Goal: Task Accomplishment & Management: Complete application form

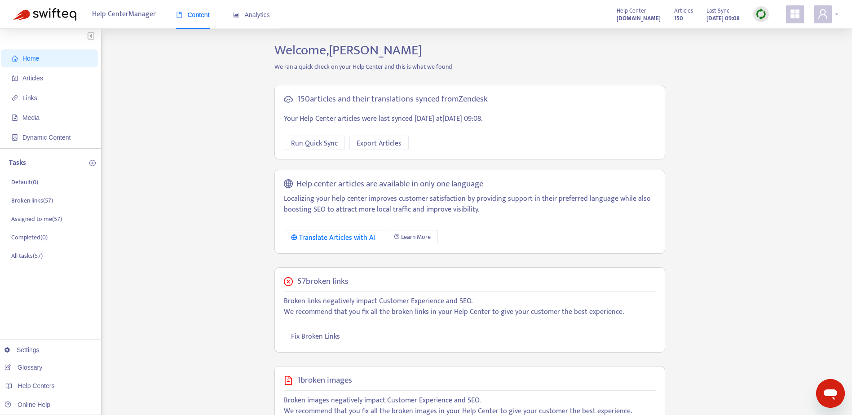
click at [826, 20] on span at bounding box center [823, 14] width 18 height 18
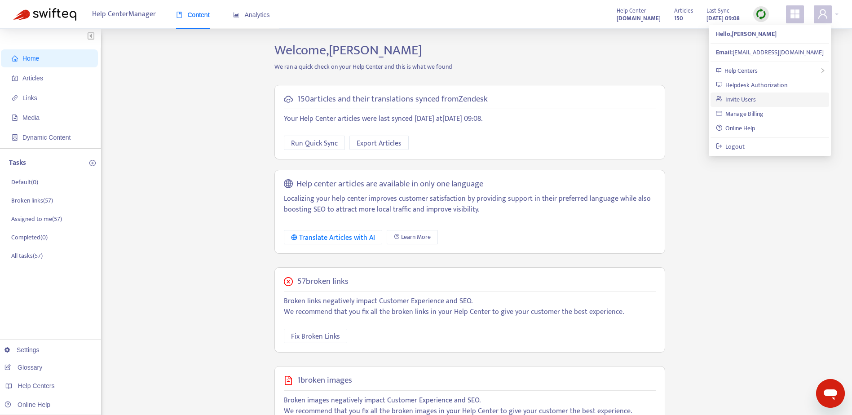
click at [739, 98] on link "Invite Users" at bounding box center [736, 99] width 40 height 10
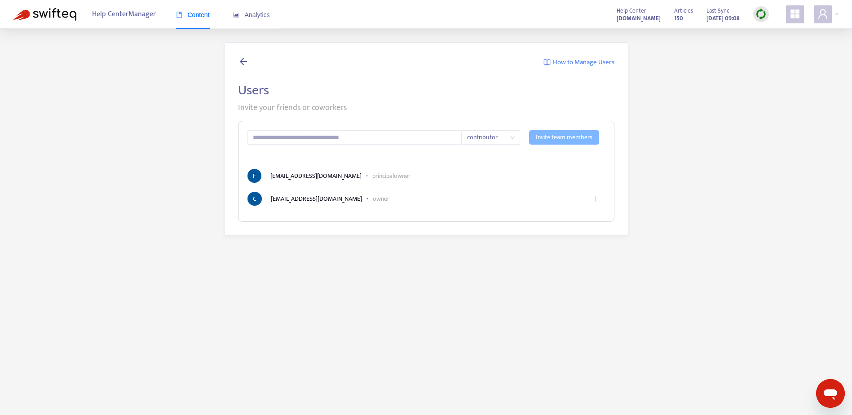
click at [512, 139] on span "contributor" at bounding box center [491, 137] width 48 height 13
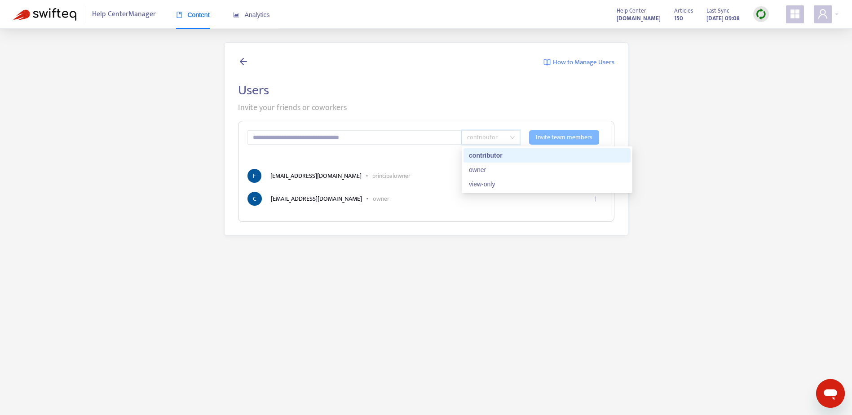
click at [512, 139] on span "contributor" at bounding box center [491, 137] width 48 height 13
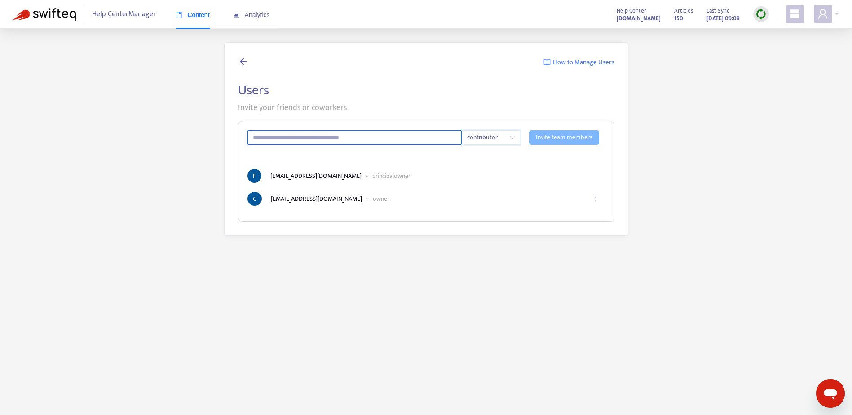
click at [345, 137] on input "text" at bounding box center [355, 137] width 215 height 14
type input "*"
click at [572, 66] on span "How to Manage Users" at bounding box center [584, 63] width 62 height 10
paste input "**********"
click at [511, 141] on span "contributor" at bounding box center [491, 137] width 48 height 13
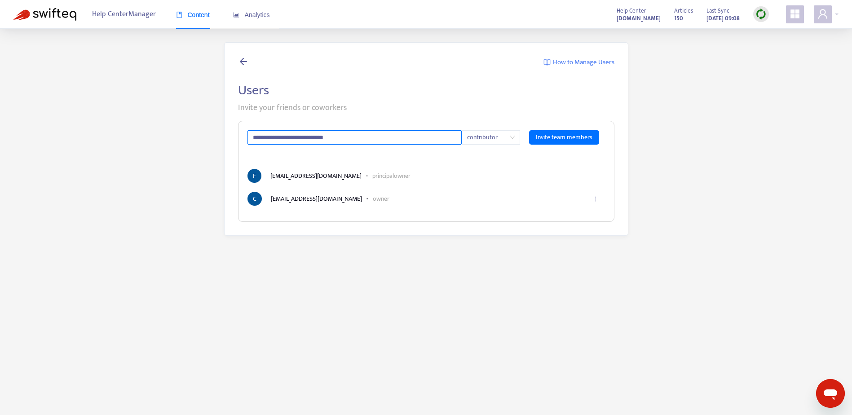
type input "**********"
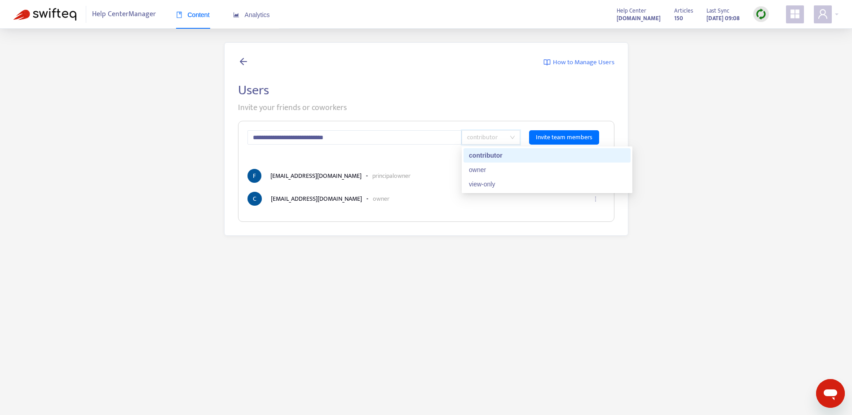
click at [497, 159] on div "contributor" at bounding box center [547, 156] width 156 height 10
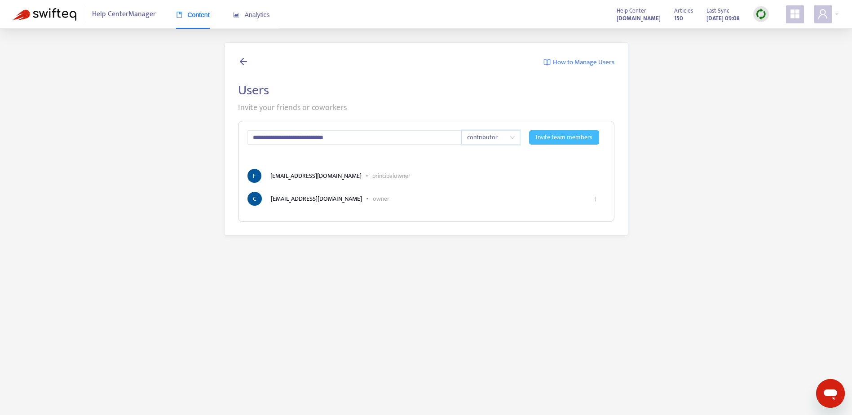
click at [581, 136] on span "Invite team members" at bounding box center [564, 138] width 57 height 10
